Goal: Transaction & Acquisition: Purchase product/service

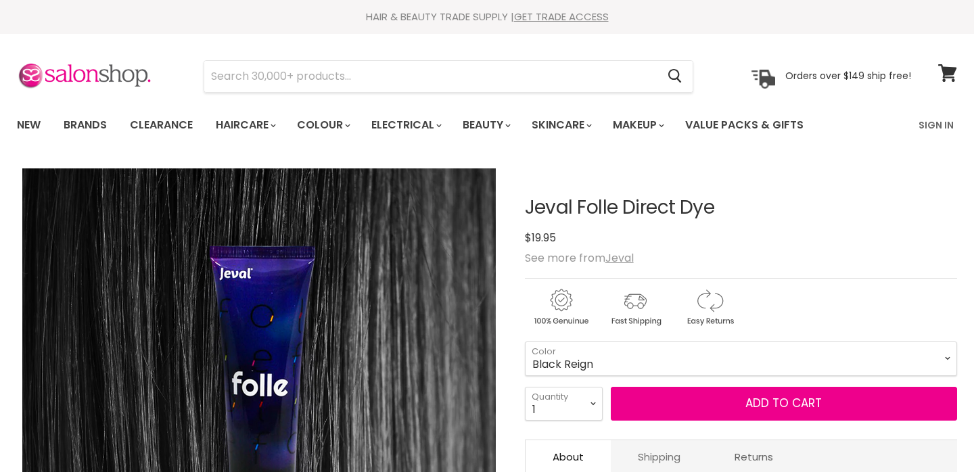
scroll to position [170, 0]
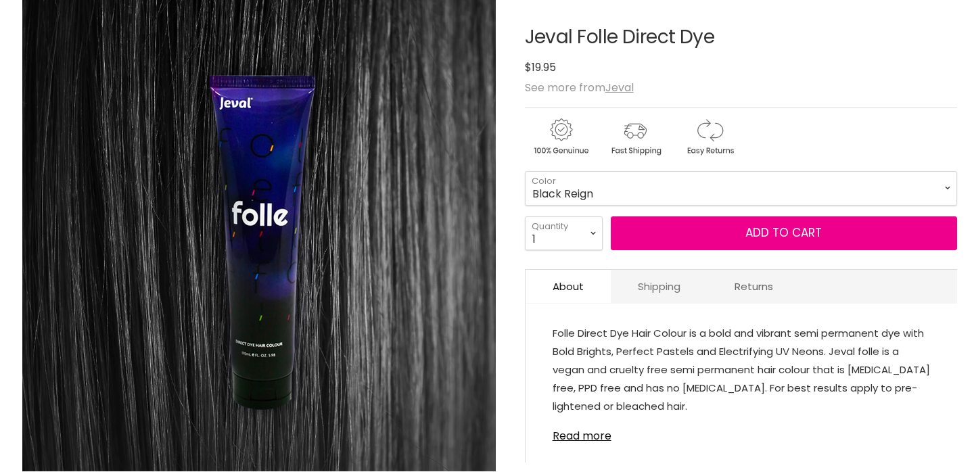
click at [666, 285] on link "Shipping" at bounding box center [659, 286] width 97 height 33
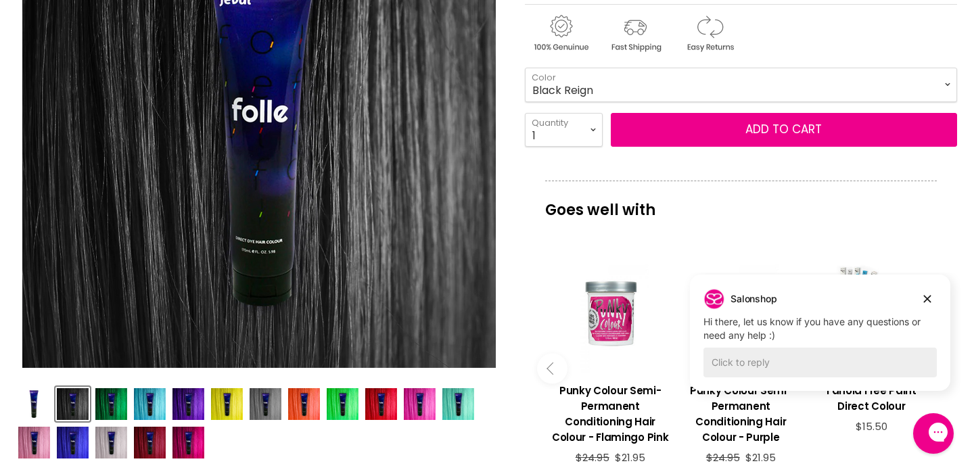
scroll to position [275, 0]
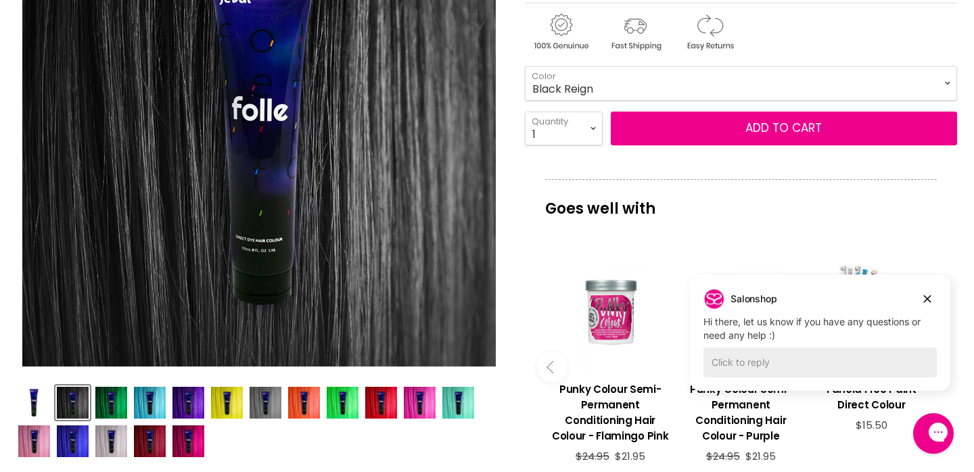
click at [938, 297] on div "Salonshop Salonshop says: Hi there, let us know if you have any questions or ne…" at bounding box center [820, 315] width 260 height 54
click at [931, 296] on icon "Dismiss campaign" at bounding box center [927, 299] width 14 height 16
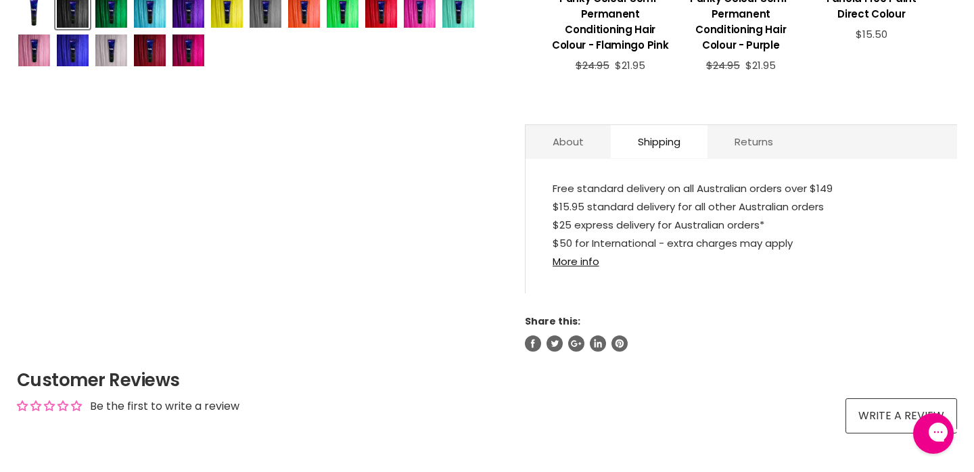
scroll to position [672, 0]
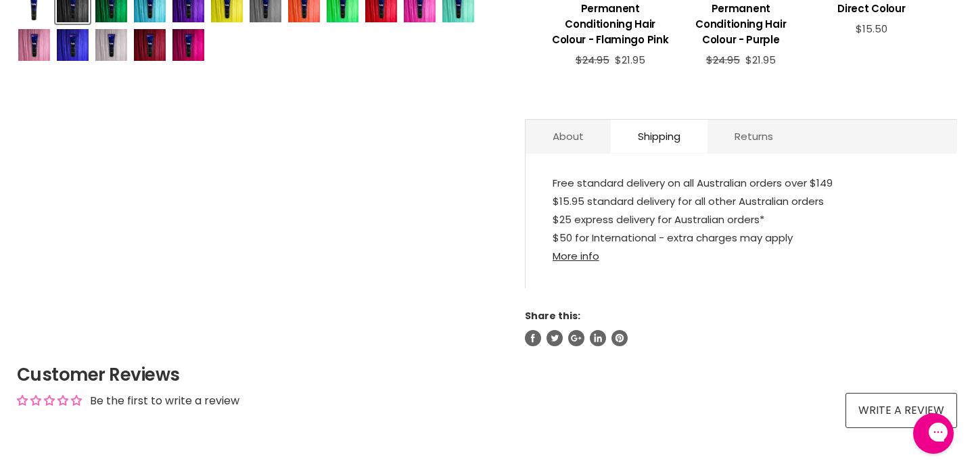
click at [578, 256] on link "More info" at bounding box center [576, 256] width 47 height 14
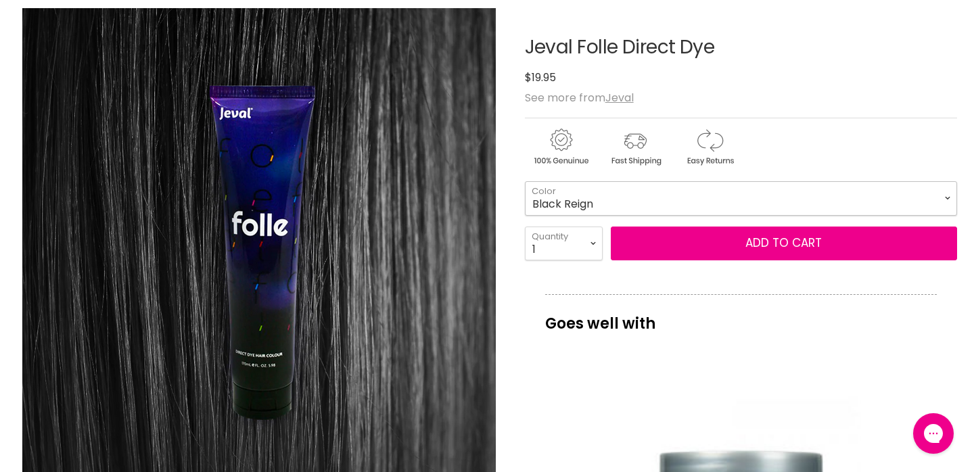
click at [780, 206] on select "Black Reign Everdeen Green Forget Me Not Grapegum High Vis UV Ice Maiden Koi Ra…" at bounding box center [741, 198] width 432 height 34
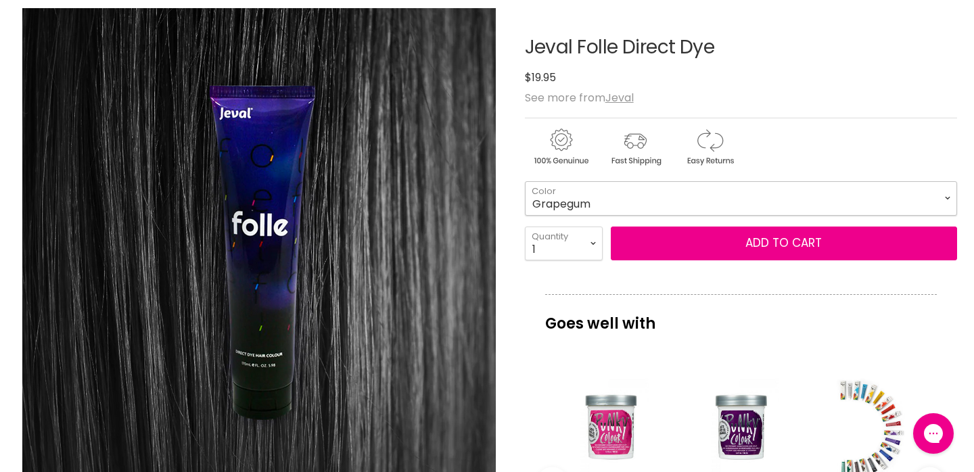
click at [525, 181] on select "Black Reign Everdeen Green Forget Me Not Grapegum High Vis UV Ice Maiden Koi Ra…" at bounding box center [741, 198] width 432 height 34
select select "Grapegum"
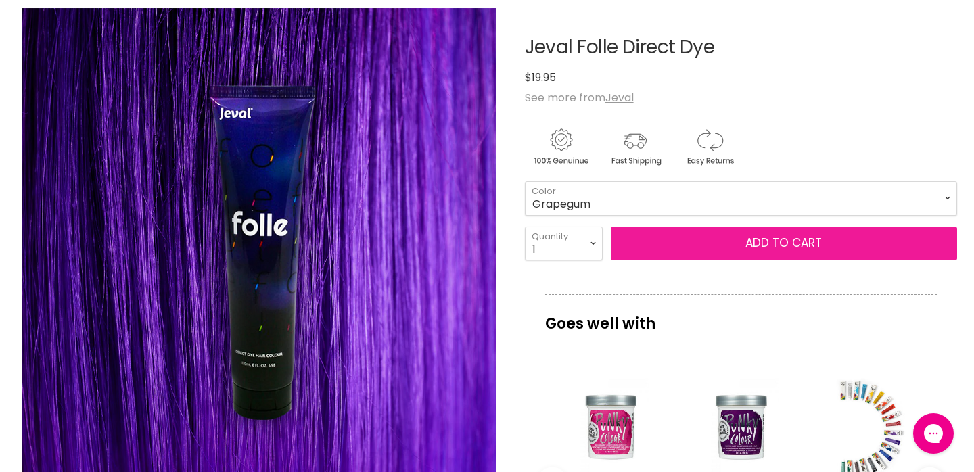
click at [776, 250] on button "Add to cart" at bounding box center [784, 244] width 346 height 34
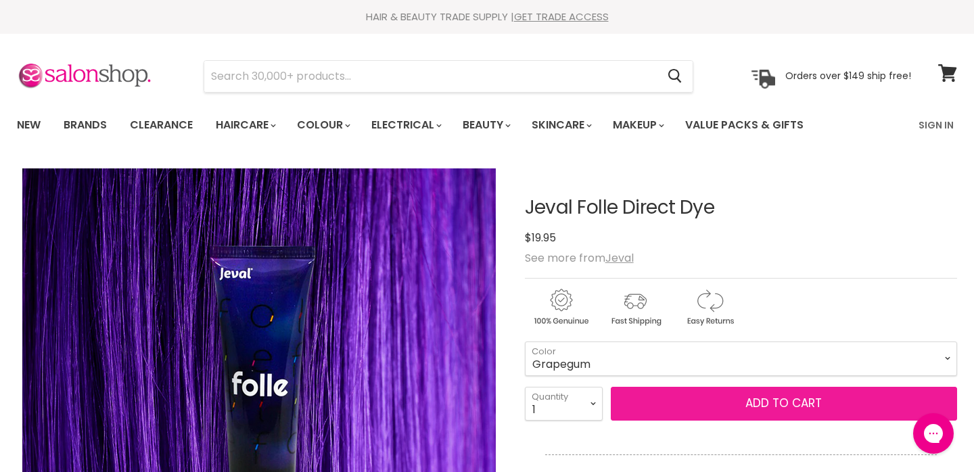
click at [783, 409] on button "Add to cart" at bounding box center [784, 404] width 346 height 34
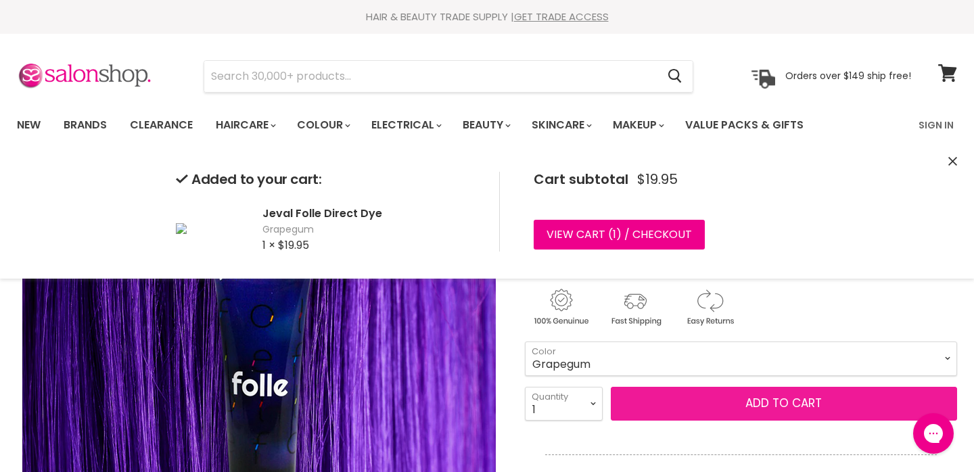
click at [749, 411] on button "Add to cart" at bounding box center [784, 404] width 346 height 34
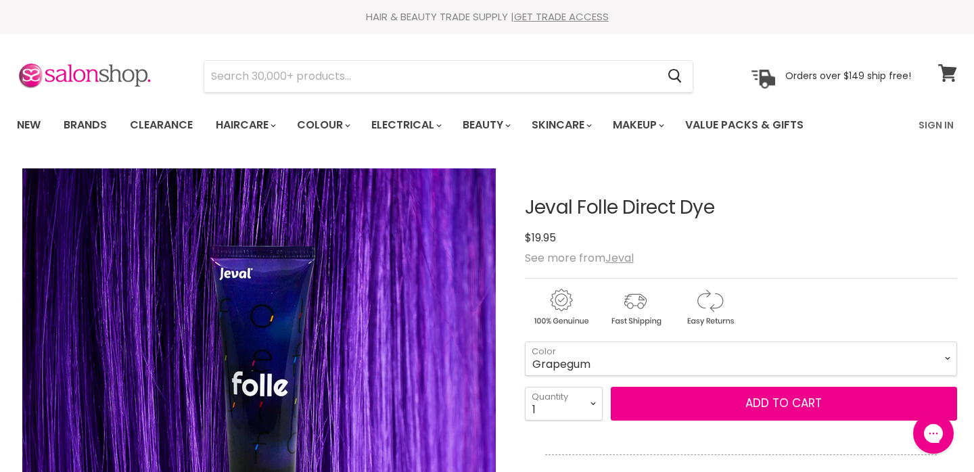
click at [943, 72] on icon at bounding box center [947, 73] width 18 height 18
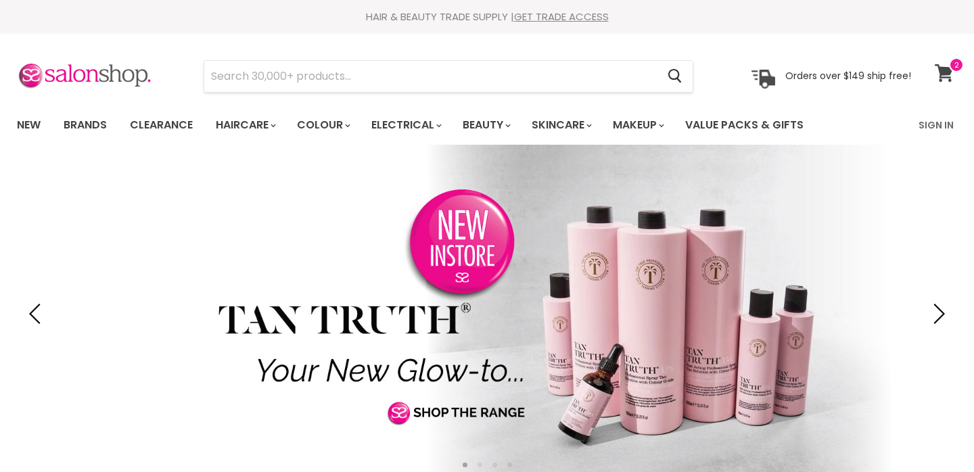
click at [942, 72] on icon at bounding box center [944, 73] width 18 height 18
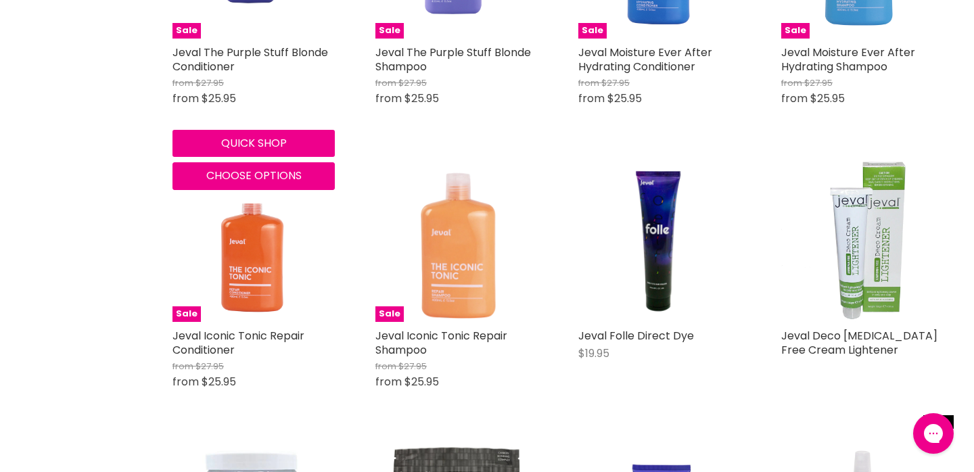
scroll to position [1281, 0]
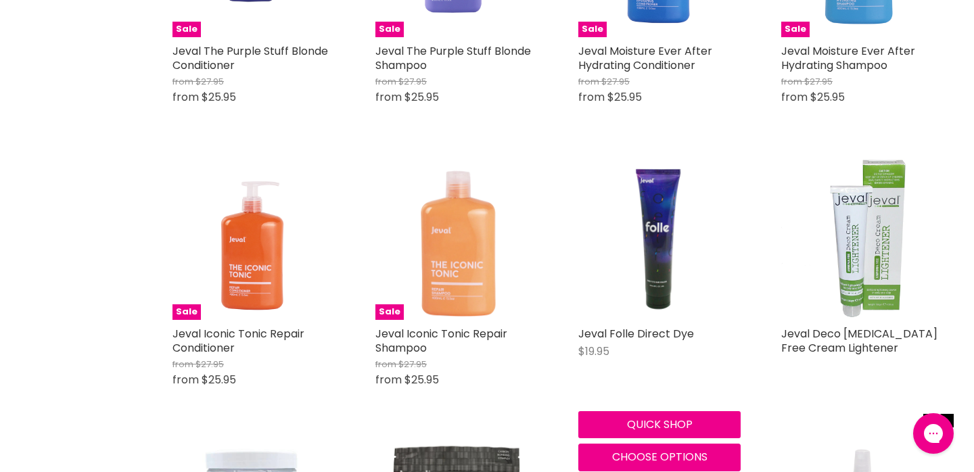
click at [669, 246] on img "Main content" at bounding box center [659, 239] width 162 height 162
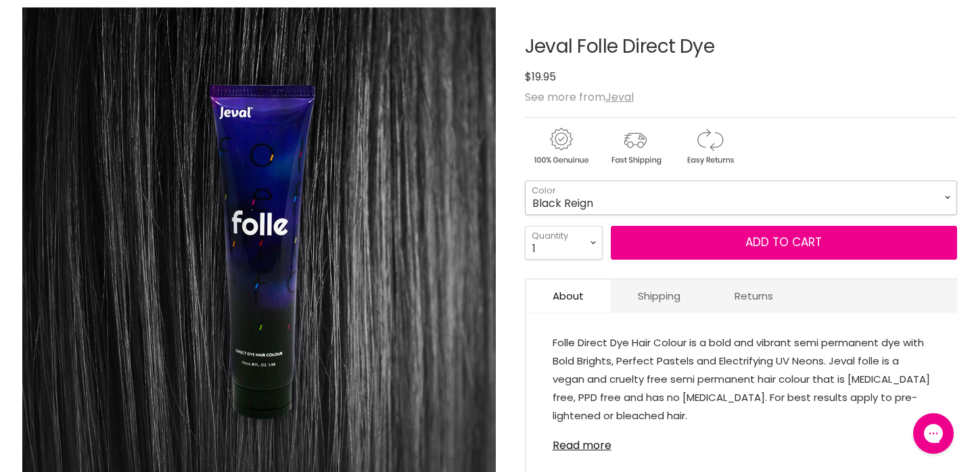
click at [742, 198] on select "Black Reign Everdeen Green Forget Me Not Grapegum High Vis UV Ice Maiden Koi Ra…" at bounding box center [741, 198] width 432 height 34
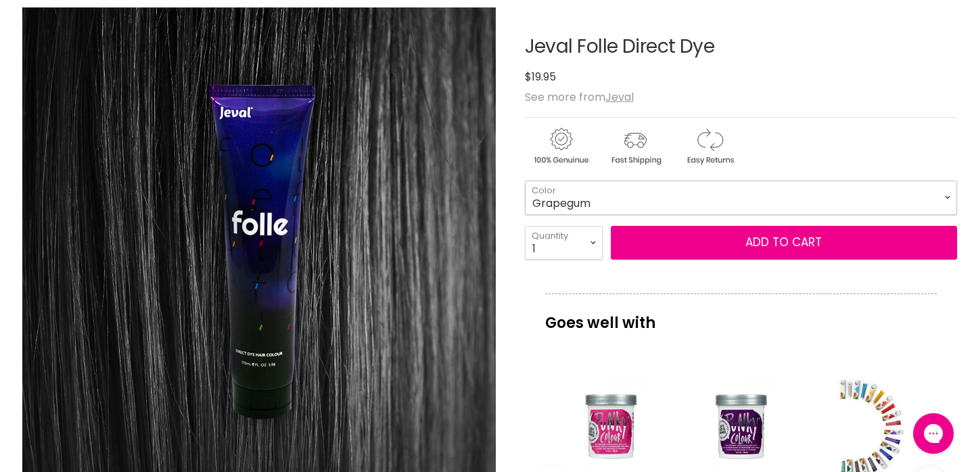
click at [525, 181] on select "Black Reign Everdeen Green Forget Me Not Grapegum High Vis UV Ice Maiden Koi Ra…" at bounding box center [741, 198] width 432 height 34
select select "Grapegum"
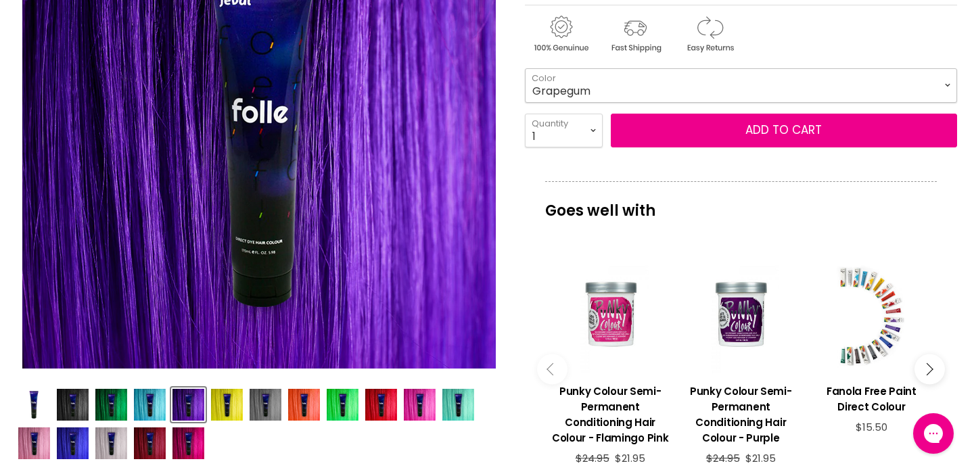
scroll to position [280, 0]
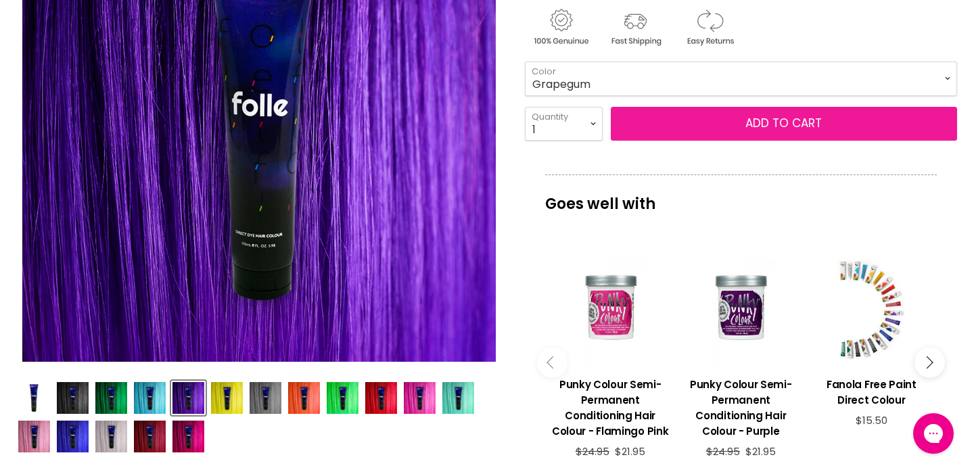
click at [812, 131] on button "Add to cart" at bounding box center [784, 124] width 346 height 34
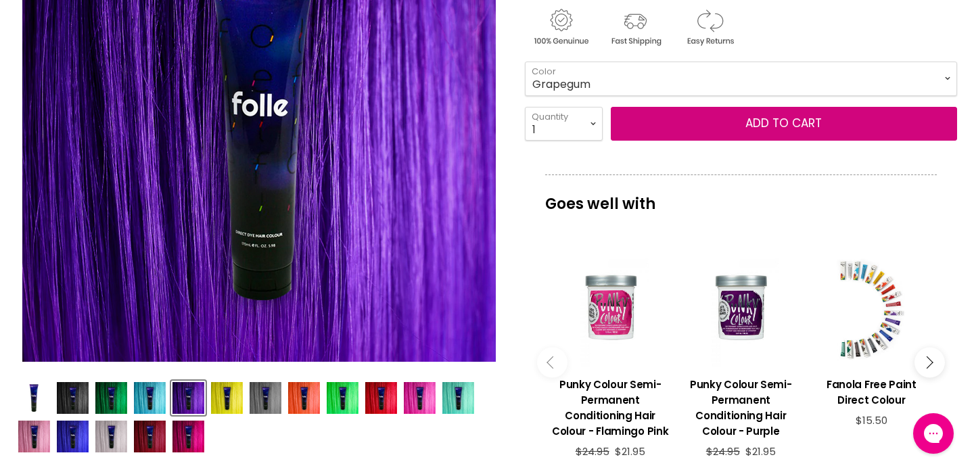
scroll to position [0, 0]
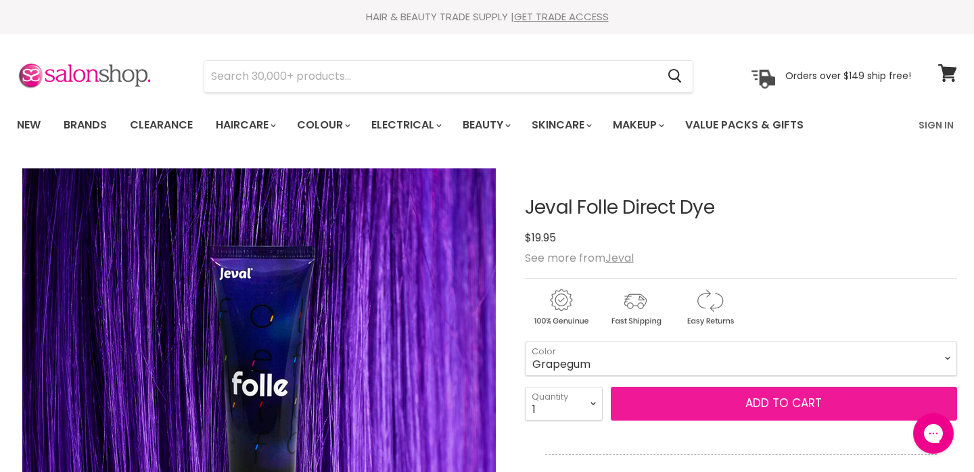
click at [752, 406] on button "Add to cart" at bounding box center [784, 404] width 346 height 34
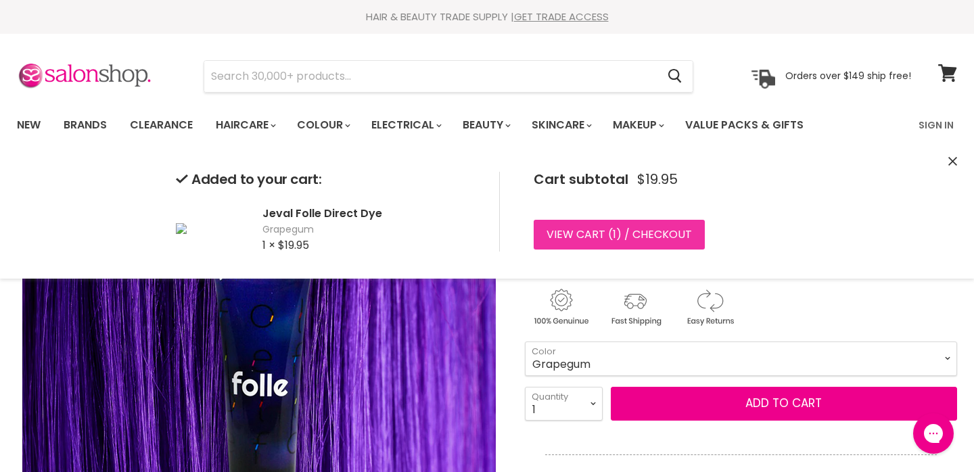
click at [682, 242] on link "View cart ( 1 ) / Checkout" at bounding box center [619, 235] width 171 height 30
